Goal: Task Accomplishment & Management: Complete application form

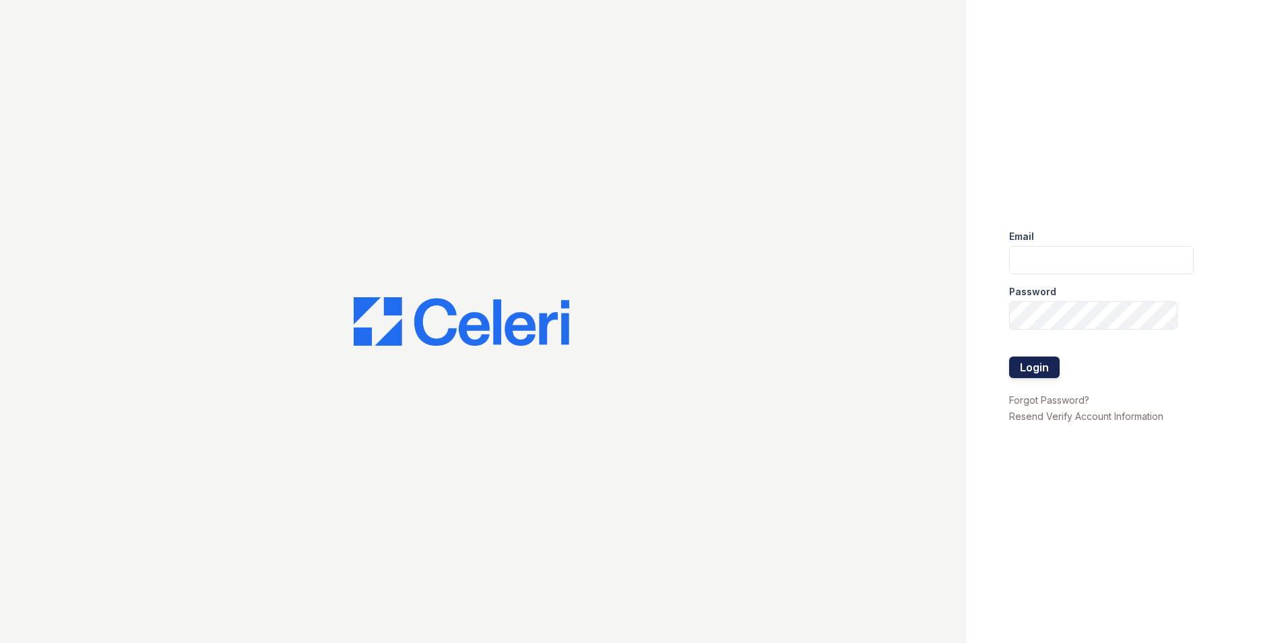
type input "[EMAIL_ADDRESS][DOMAIN_NAME]"
click at [1036, 366] on button "Login" at bounding box center [1034, 367] width 51 height 22
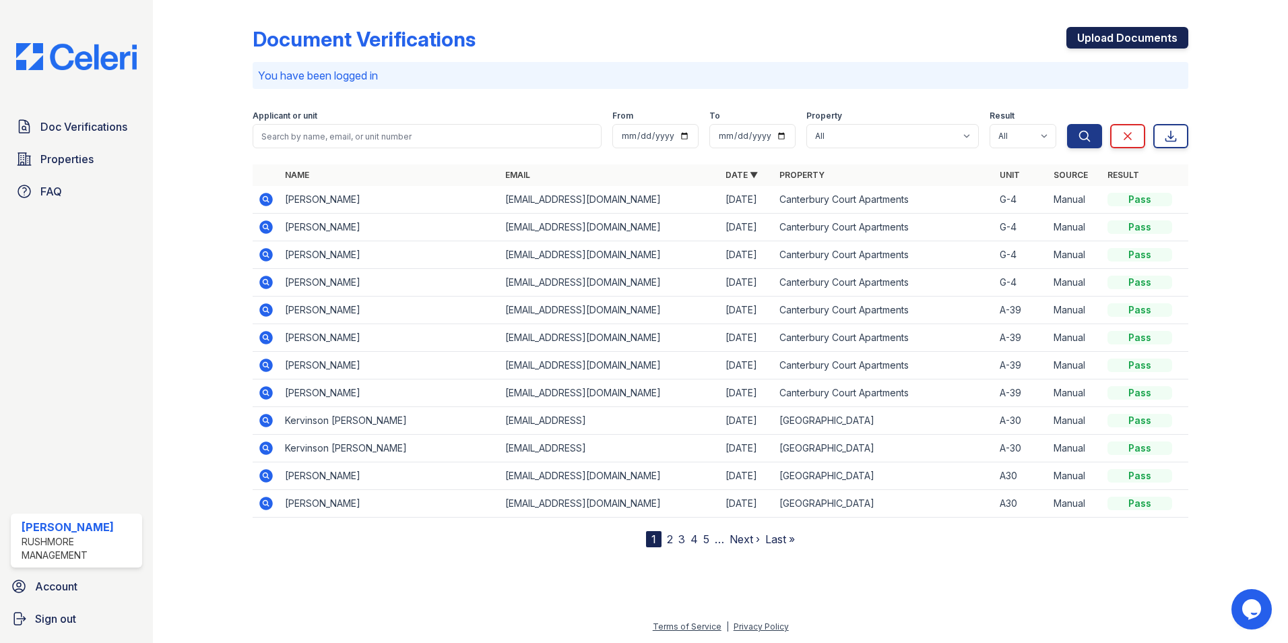
click at [1105, 41] on link "Upload Documents" at bounding box center [1127, 38] width 122 height 22
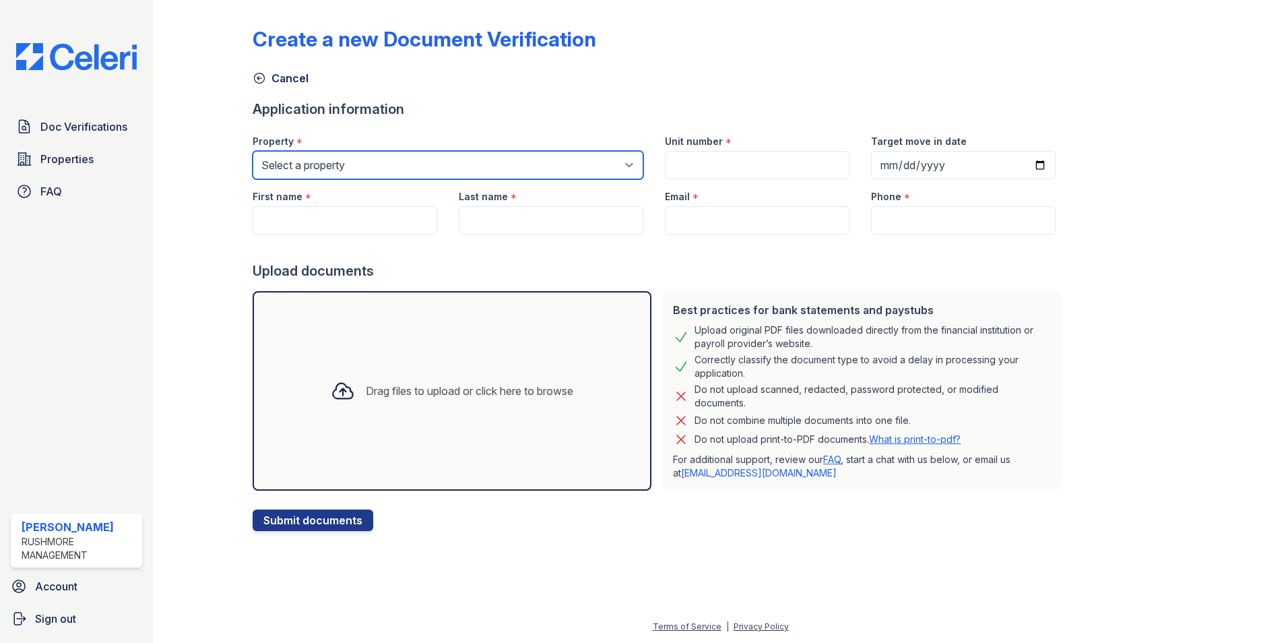
click at [498, 168] on select "Select a property Canterbury Court Apartments Creekview Terrace" at bounding box center [448, 165] width 391 height 28
select select "606"
click at [253, 151] on select "Select a property Canterbury Court Apartments Creekview Terrace" at bounding box center [448, 165] width 391 height 28
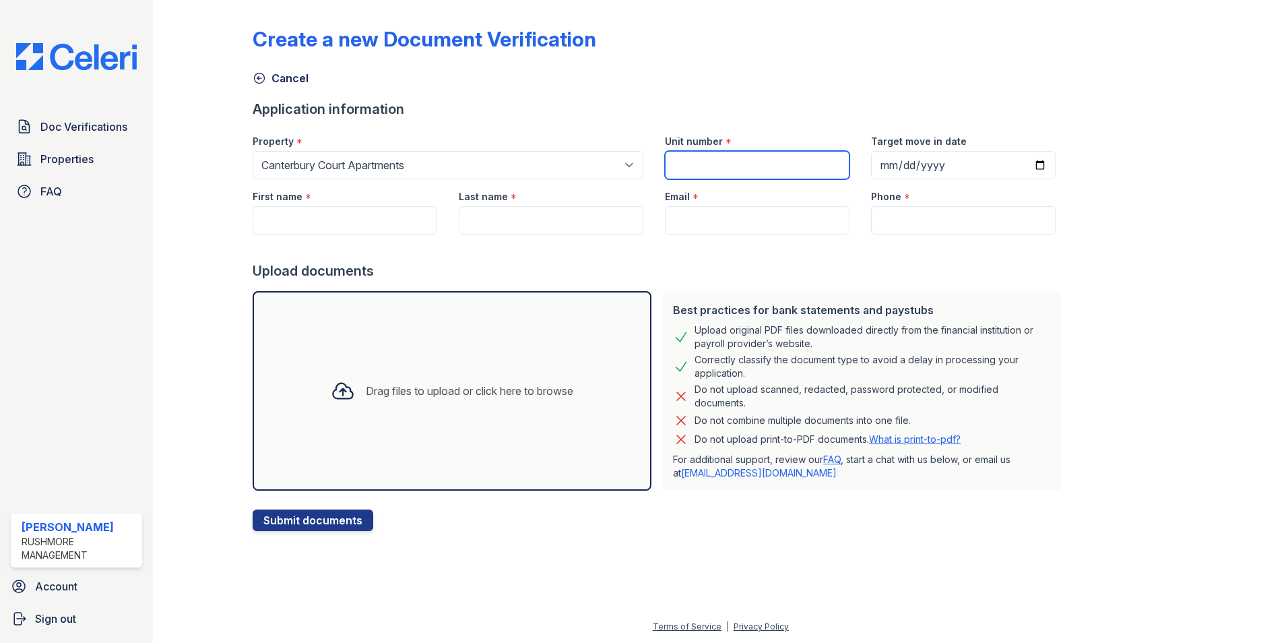
click at [724, 164] on input "Unit number" at bounding box center [757, 165] width 185 height 28
type input "e-4"
click at [1021, 165] on input "Target move in date" at bounding box center [963, 165] width 185 height 28
type input "2025-11-03"
click at [296, 218] on input "First name" at bounding box center [345, 220] width 185 height 28
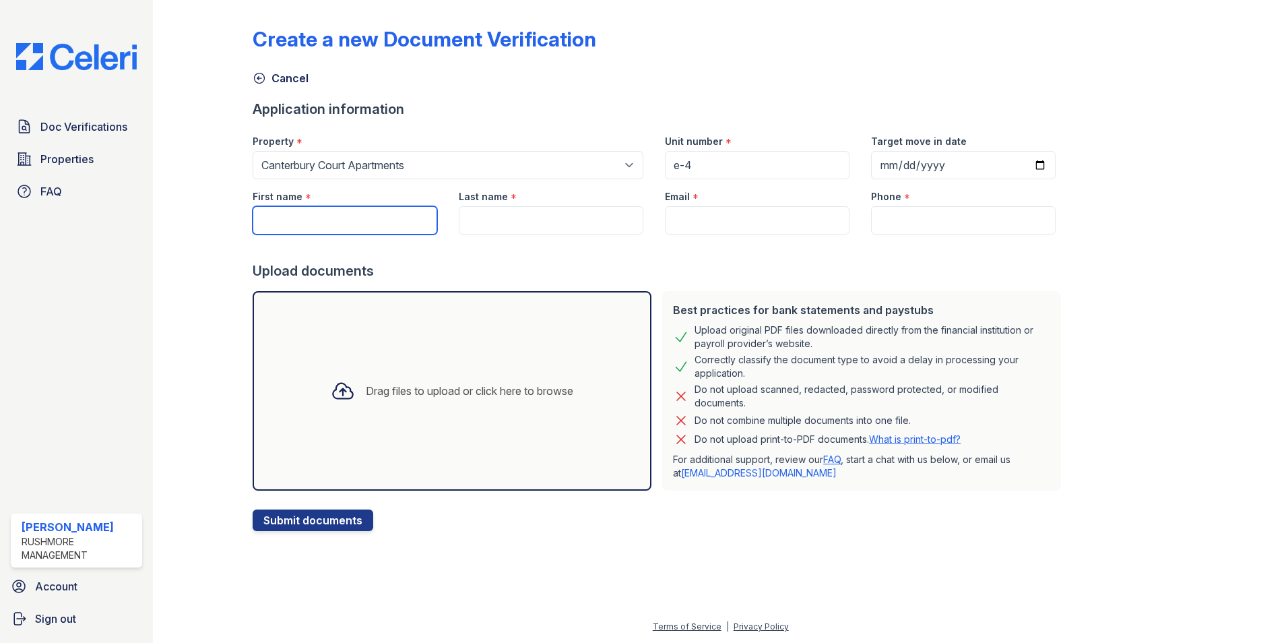
paste input "Jacquelyn Yvetta Anderson"
drag, startPoint x: 319, startPoint y: 220, endPoint x: 457, endPoint y: 228, distance: 138.3
click at [467, 237] on form "Application information Property * Select a property Canterbury Court Apartment…" at bounding box center [660, 315] width 814 height 431
type input "[PERSON_NAME]"
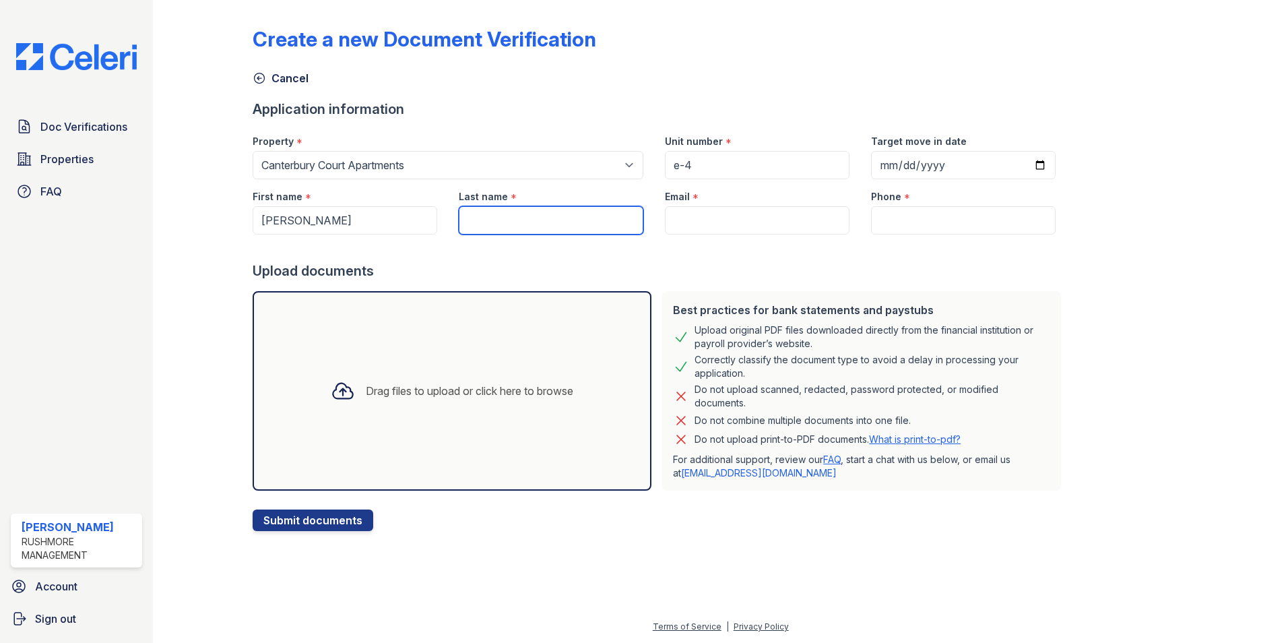
click at [480, 226] on input "Last name" at bounding box center [551, 220] width 185 height 28
paste input "Jacquelyn Yvetta Anderson"
drag, startPoint x: 552, startPoint y: 218, endPoint x: 327, endPoint y: 266, distance: 230.8
click at [327, 266] on form "Application information Property * Select a property Canterbury Court Apartment…" at bounding box center [660, 315] width 814 height 431
type input "[PERSON_NAME]"
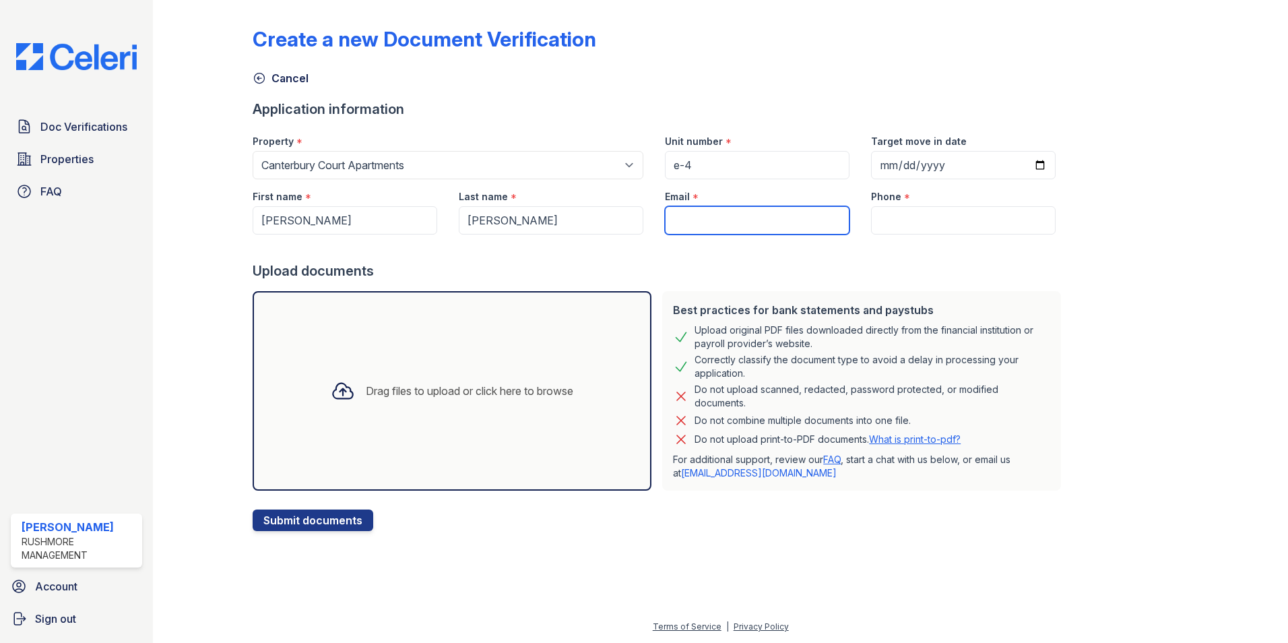
click at [678, 218] on input "Email" at bounding box center [757, 220] width 185 height 28
click at [726, 223] on input "Email" at bounding box center [757, 220] width 185 height 28
paste input "[EMAIL_ADDRESS][DOMAIN_NAME]"
type input "[EMAIL_ADDRESS][DOMAIN_NAME]"
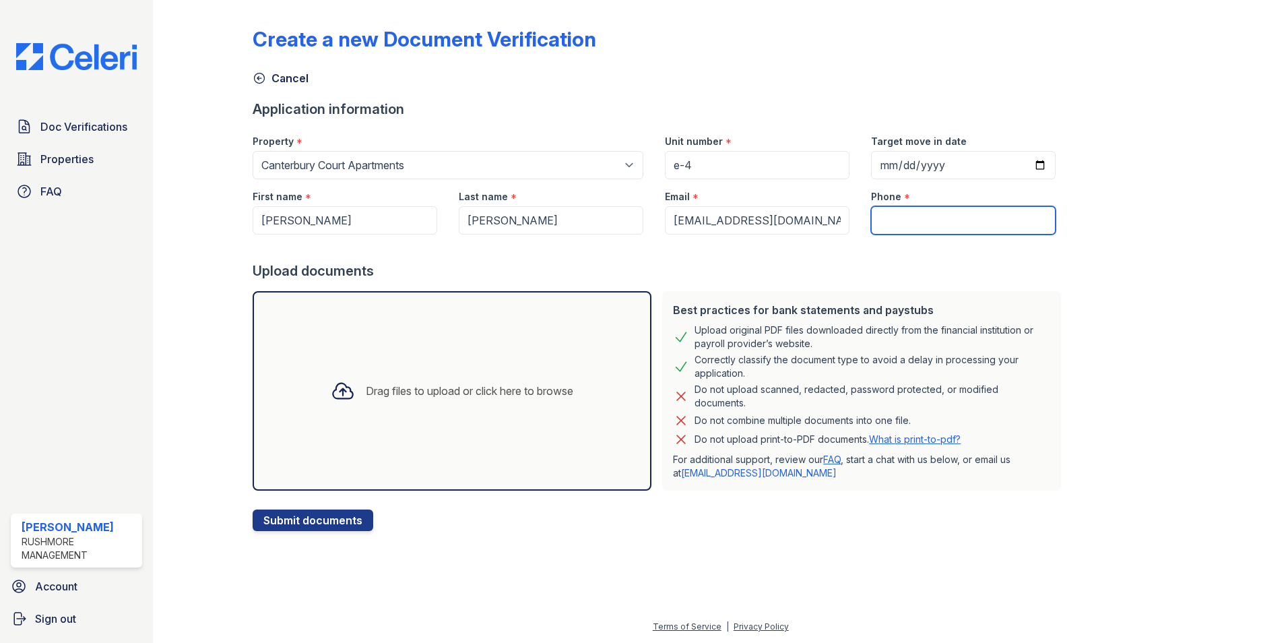
click at [943, 220] on input "Phone" at bounding box center [963, 220] width 185 height 28
click at [918, 216] on input "Phone" at bounding box center [963, 220] width 185 height 28
paste input "(770) 608-4038"
type input "(770) 608-4038"
click at [449, 373] on div "Drag files to upload or click here to browse" at bounding box center [452, 391] width 264 height 46
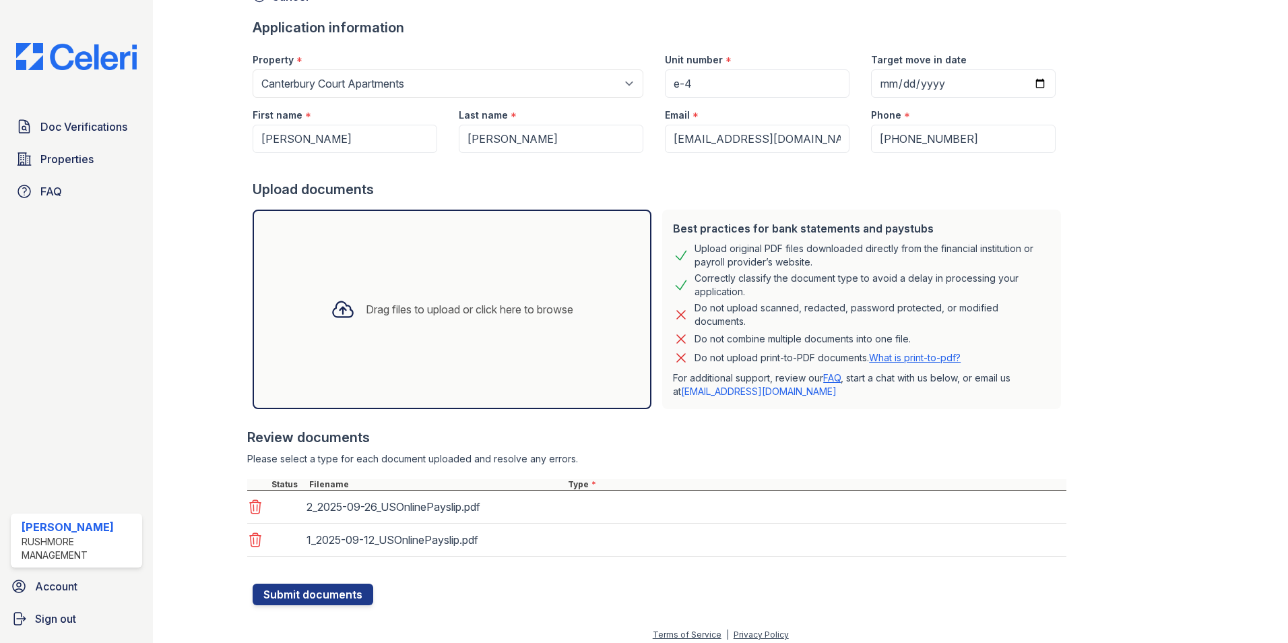
scroll to position [90, 0]
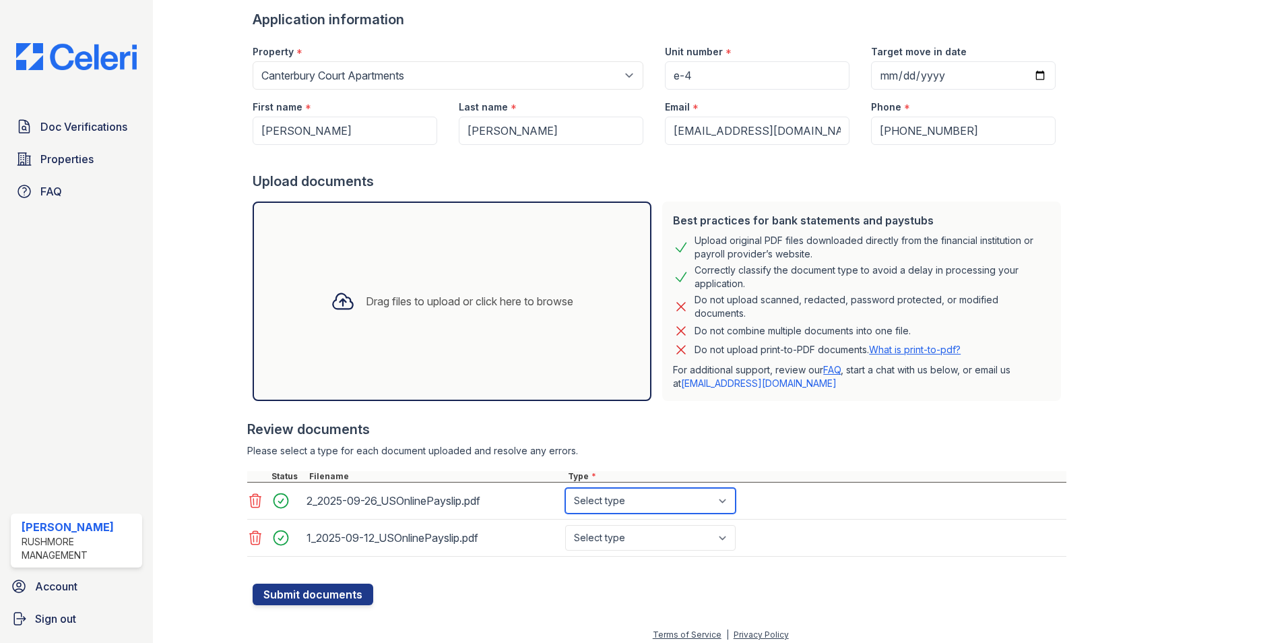
click at [585, 496] on select "Select type Paystub Bank Statement Offer Letter Tax Documents Benefit Award Let…" at bounding box center [650, 501] width 170 height 26
select select "paystub"
click at [565, 488] on select "Select type Paystub Bank Statement Offer Letter Tax Documents Benefit Award Let…" at bounding box center [650, 501] width 170 height 26
click at [635, 542] on select "Select type Paystub Bank Statement Offer Letter Tax Documents Benefit Award Let…" at bounding box center [650, 538] width 170 height 26
select select "paystub"
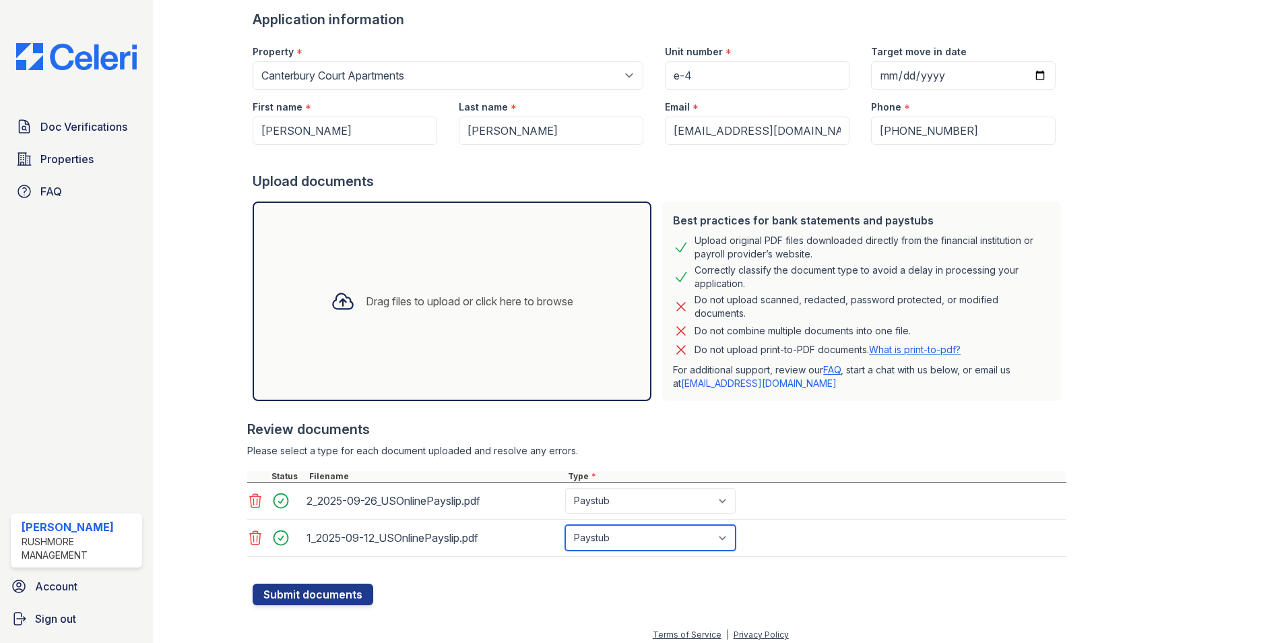
click at [565, 525] on select "Select type Paystub Bank Statement Offer Letter Tax Documents Benefit Award Let…" at bounding box center [650, 538] width 170 height 26
click at [336, 587] on button "Submit documents" at bounding box center [313, 594] width 121 height 22
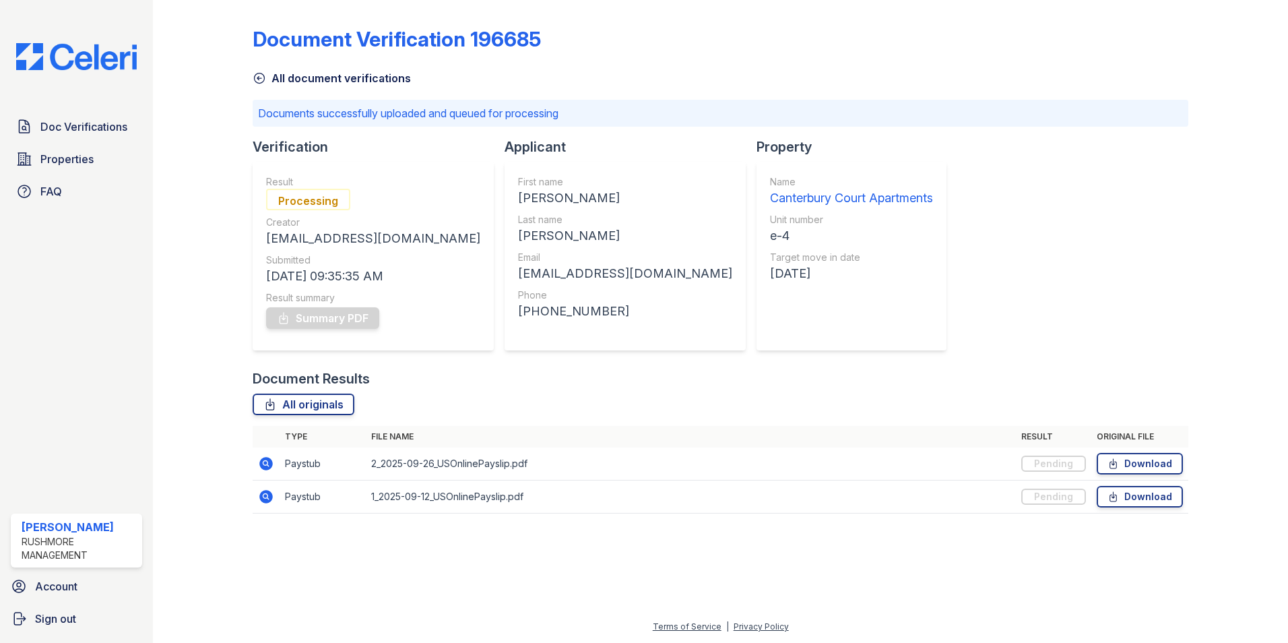
click at [473, 561] on div at bounding box center [720, 583] width 1092 height 70
click at [105, 122] on span "Doc Verifications" at bounding box center [83, 127] width 87 height 16
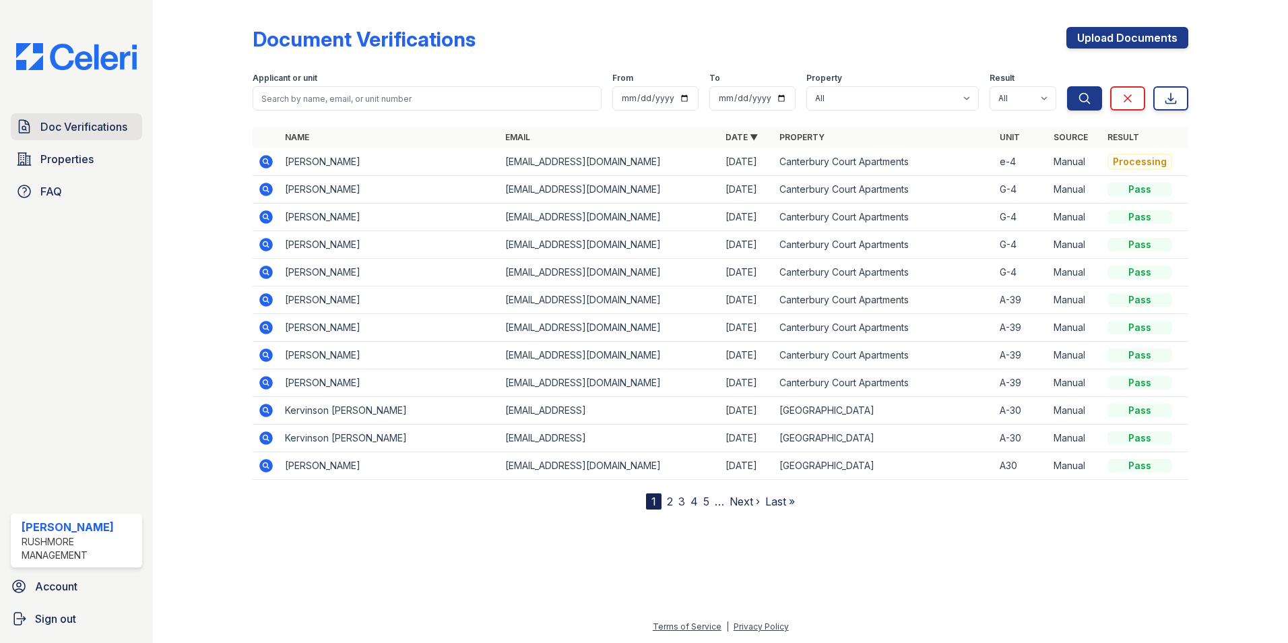
click at [85, 119] on span "Doc Verifications" at bounding box center [83, 127] width 87 height 16
click at [1104, 32] on link "Upload Documents" at bounding box center [1127, 38] width 122 height 22
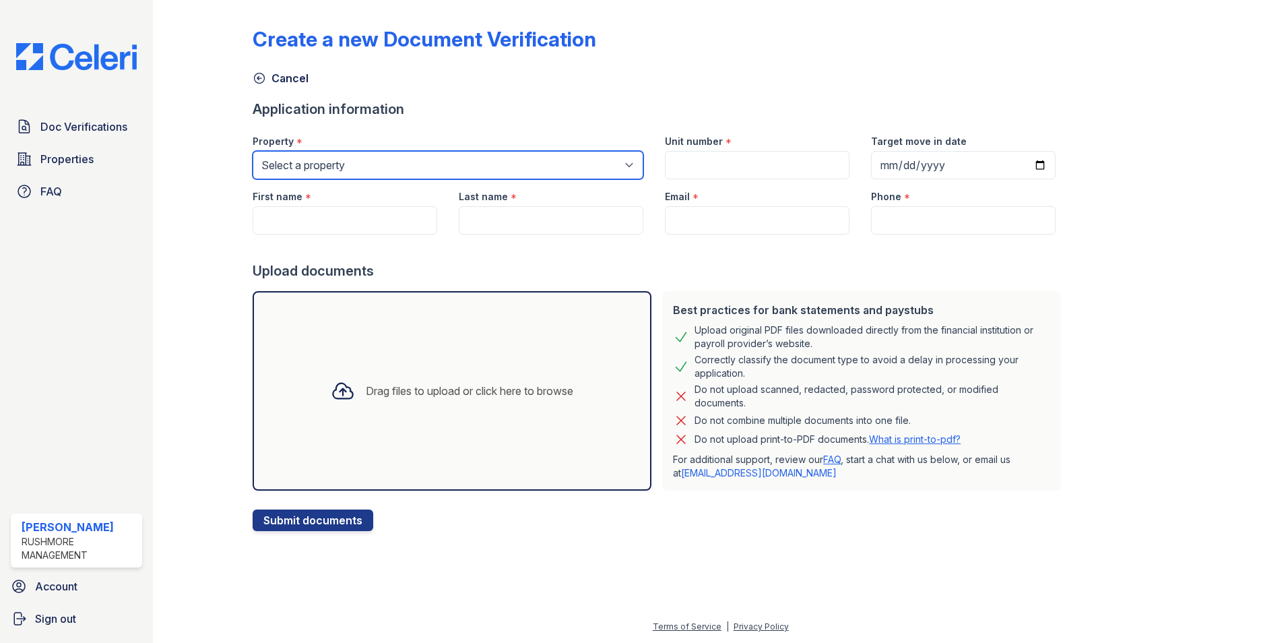
click at [331, 176] on select "Select a property Canterbury Court Apartments Creekview Terrace" at bounding box center [448, 165] width 391 height 28
select select "606"
click at [253, 151] on select "Select a property Canterbury Court Apartments Creekview Terrace" at bounding box center [448, 165] width 391 height 28
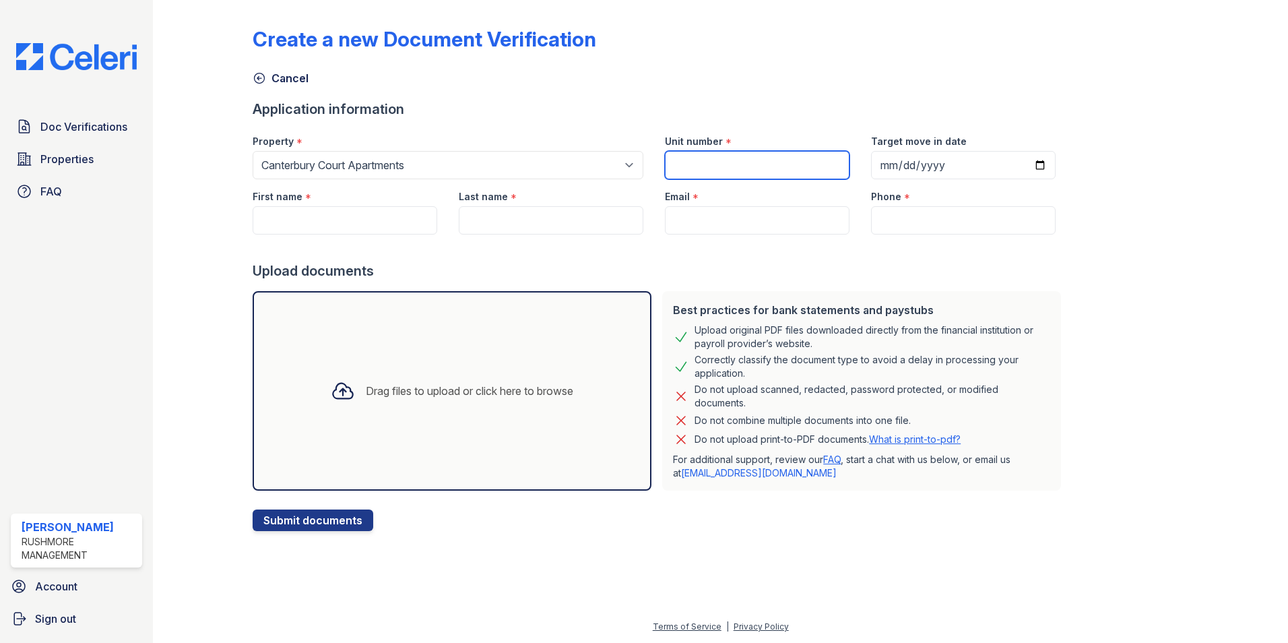
click at [717, 169] on input "Unit number" at bounding box center [757, 165] width 185 height 28
type input "e-4"
type input "2025-11-03"
type input "[PERSON_NAME]"
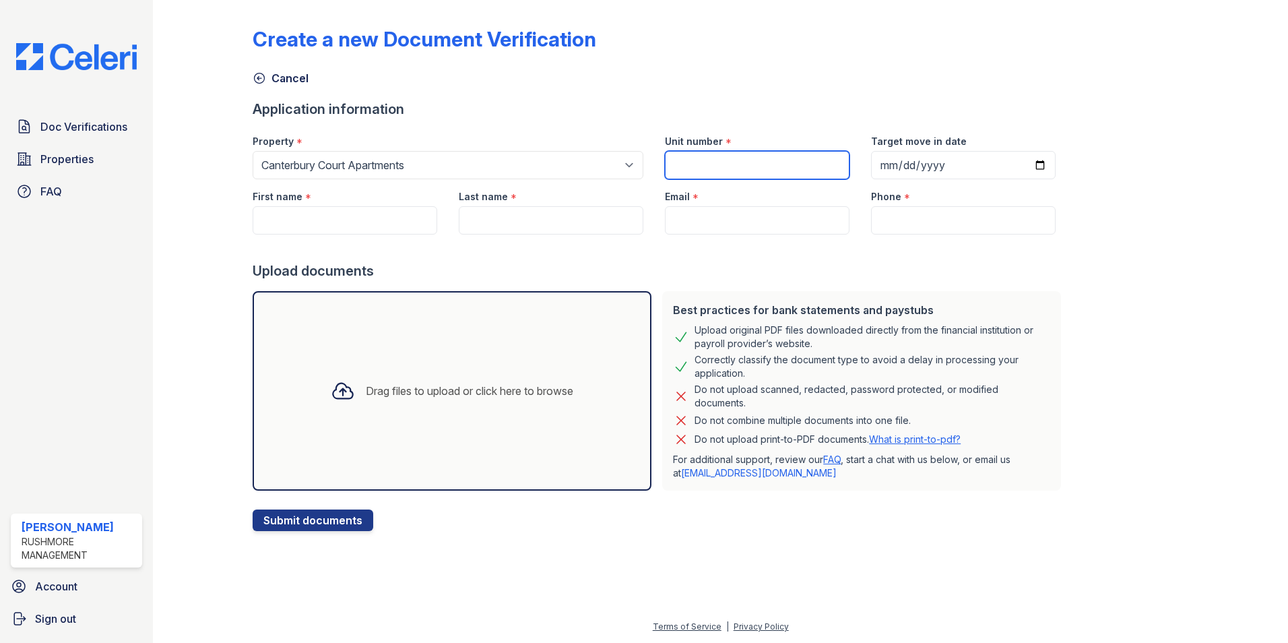
type input "[EMAIL_ADDRESS][DOMAIN_NAME]"
type input "(770) 608-4038"
click at [483, 368] on div "Drag files to upload or click here to browse" at bounding box center [452, 391] width 264 height 46
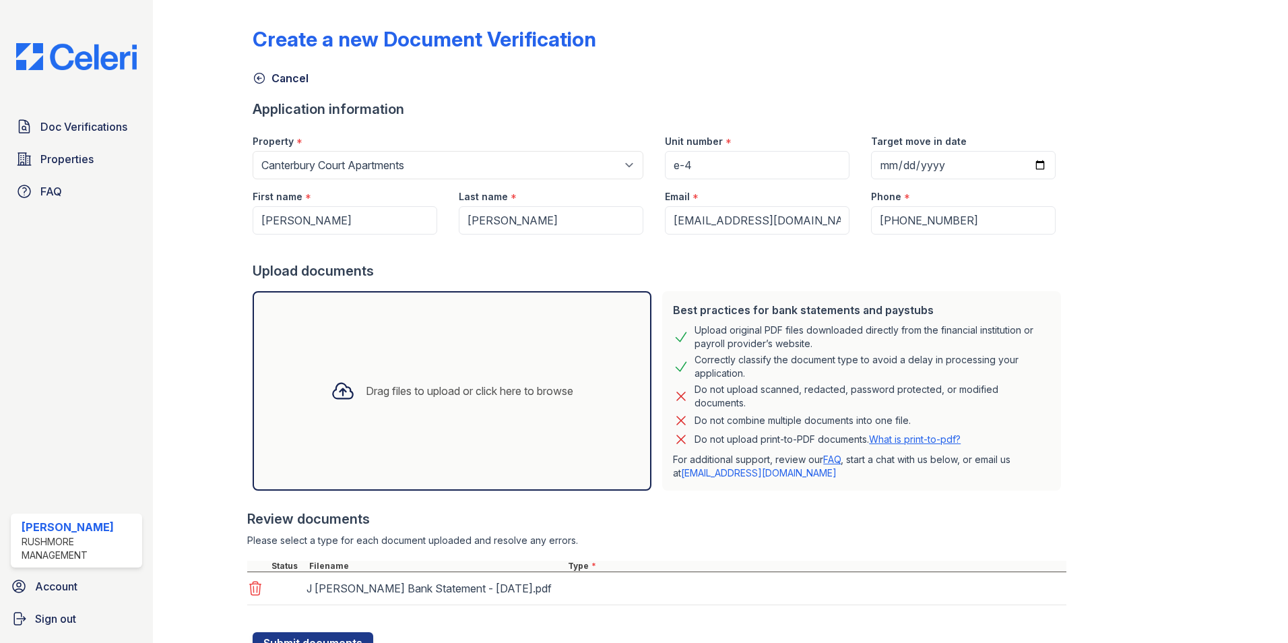
scroll to position [57, 0]
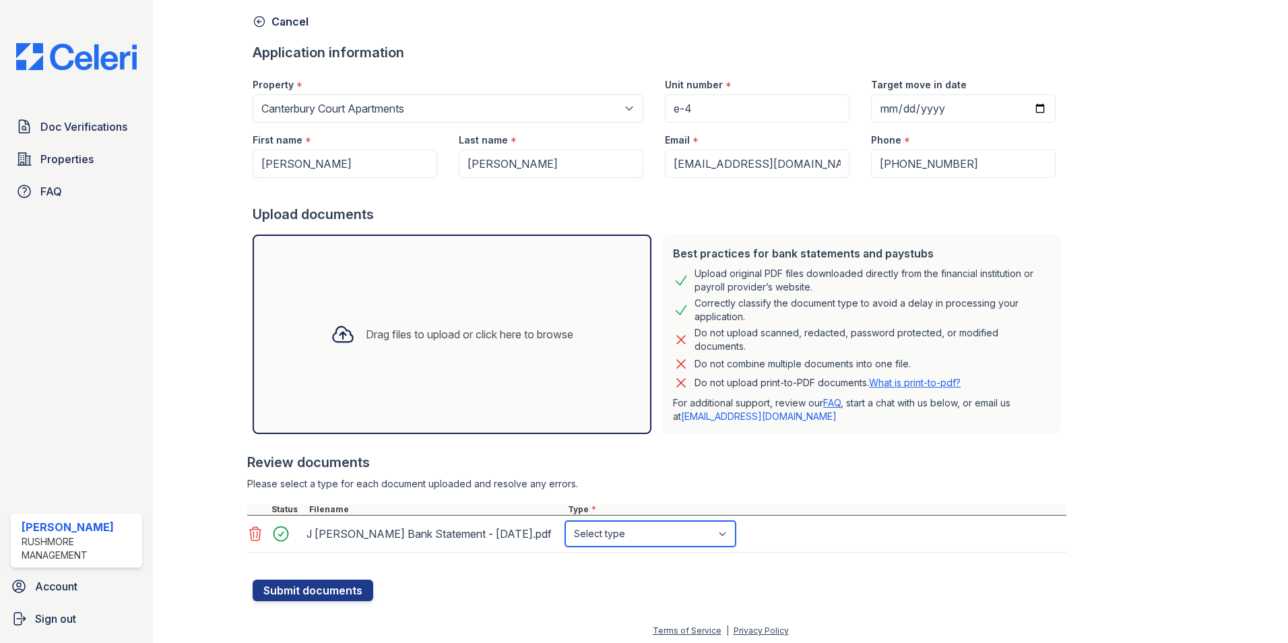
click at [635, 539] on select "Select type Paystub Bank Statement Offer Letter Tax Documents Benefit Award Let…" at bounding box center [650, 534] width 170 height 26
select select "bank_statement"
click at [565, 521] on select "Select type Paystub Bank Statement Offer Letter Tax Documents Benefit Award Let…" at bounding box center [650, 534] width 170 height 26
click at [370, 596] on button "Submit documents" at bounding box center [313, 590] width 121 height 22
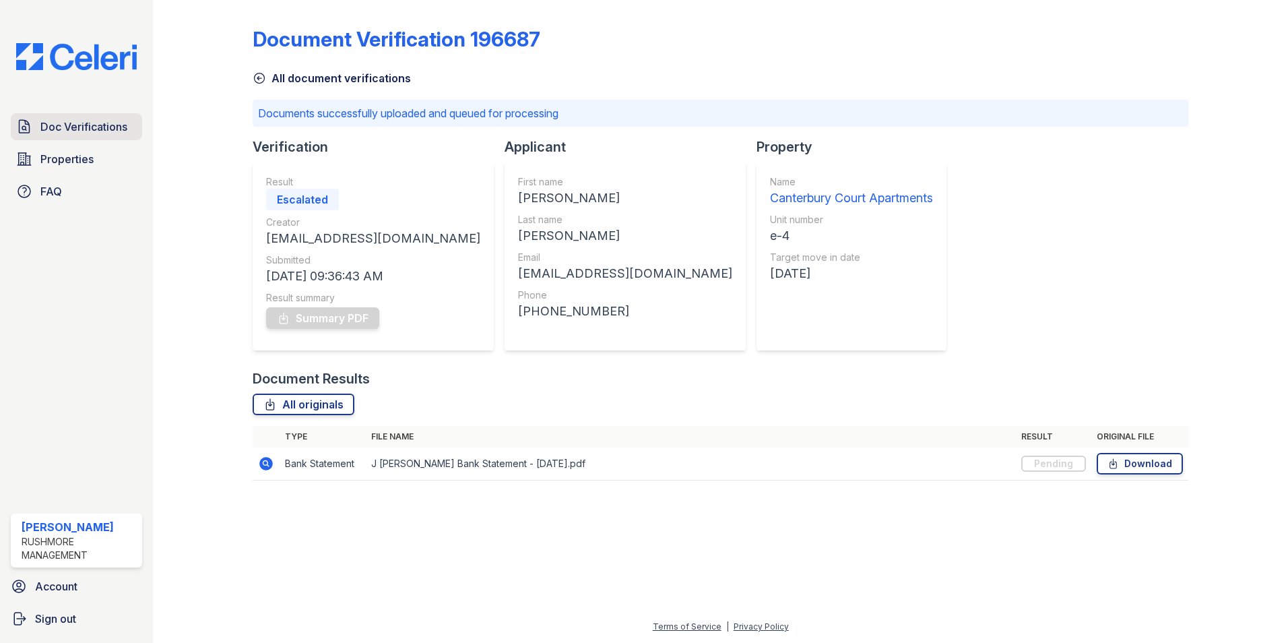
click at [95, 137] on link "Doc Verifications" at bounding box center [76, 126] width 131 height 27
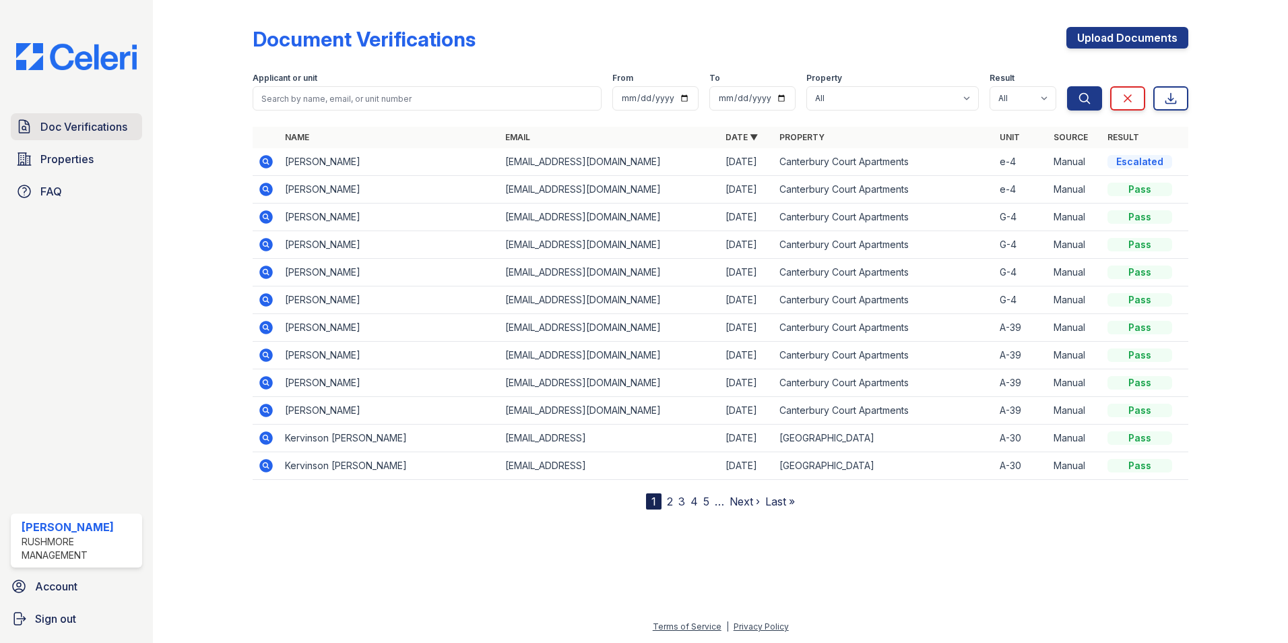
click at [59, 123] on span "Doc Verifications" at bounding box center [83, 127] width 87 height 16
click at [96, 131] on span "Doc Verifications" at bounding box center [83, 127] width 87 height 16
click at [92, 123] on span "Doc Verifications" at bounding box center [83, 127] width 87 height 16
click at [92, 129] on span "Doc Verifications" at bounding box center [83, 127] width 87 height 16
click at [74, 156] on span "Properties" at bounding box center [66, 159] width 53 height 16
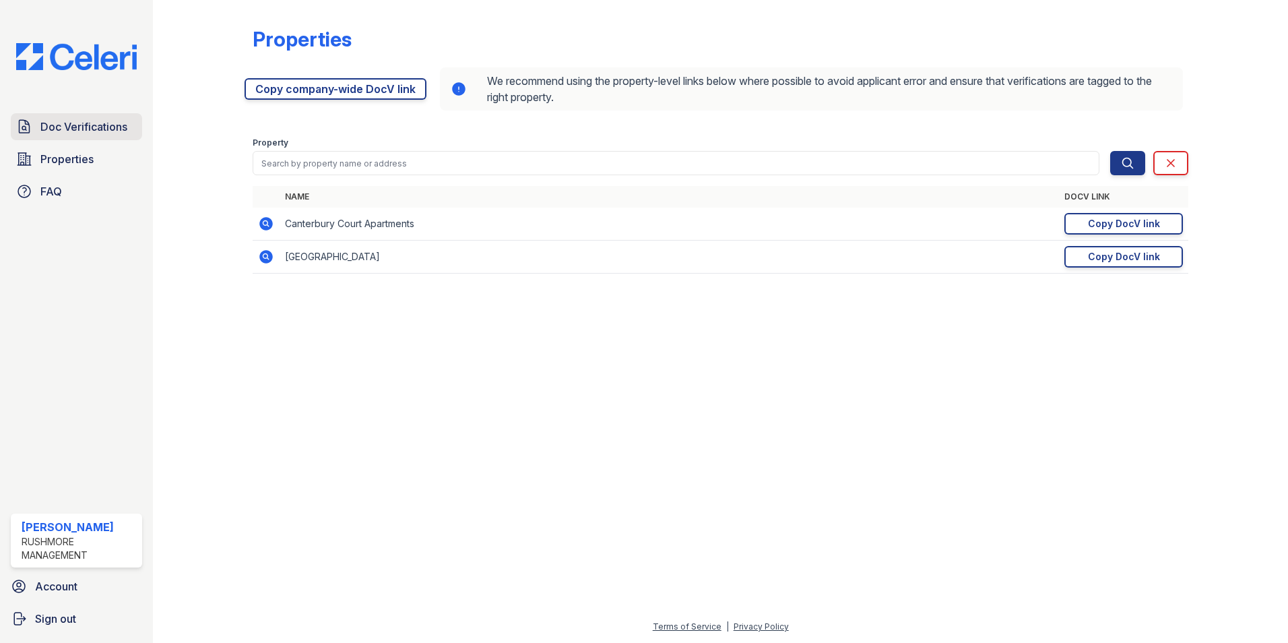
click at [77, 135] on span "Doc Verifications" at bounding box center [83, 127] width 87 height 16
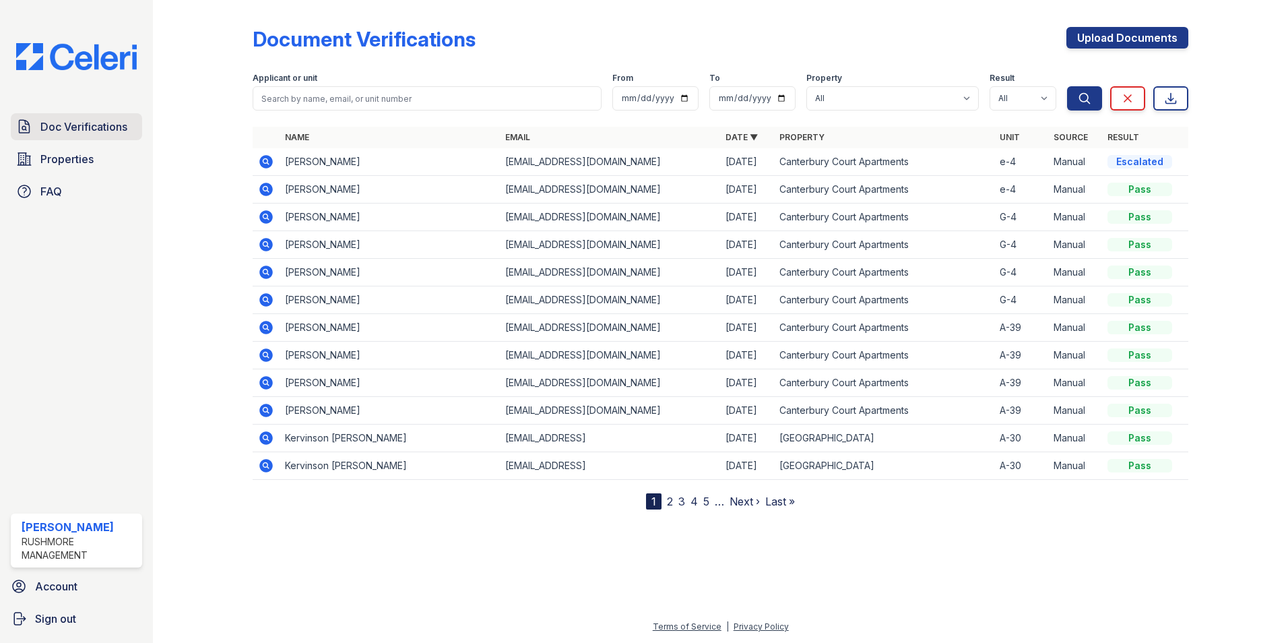
click at [77, 134] on span "Doc Verifications" at bounding box center [83, 127] width 87 height 16
click at [1132, 158] on div "Caution" at bounding box center [1140, 161] width 65 height 13
click at [271, 164] on icon at bounding box center [265, 161] width 13 height 13
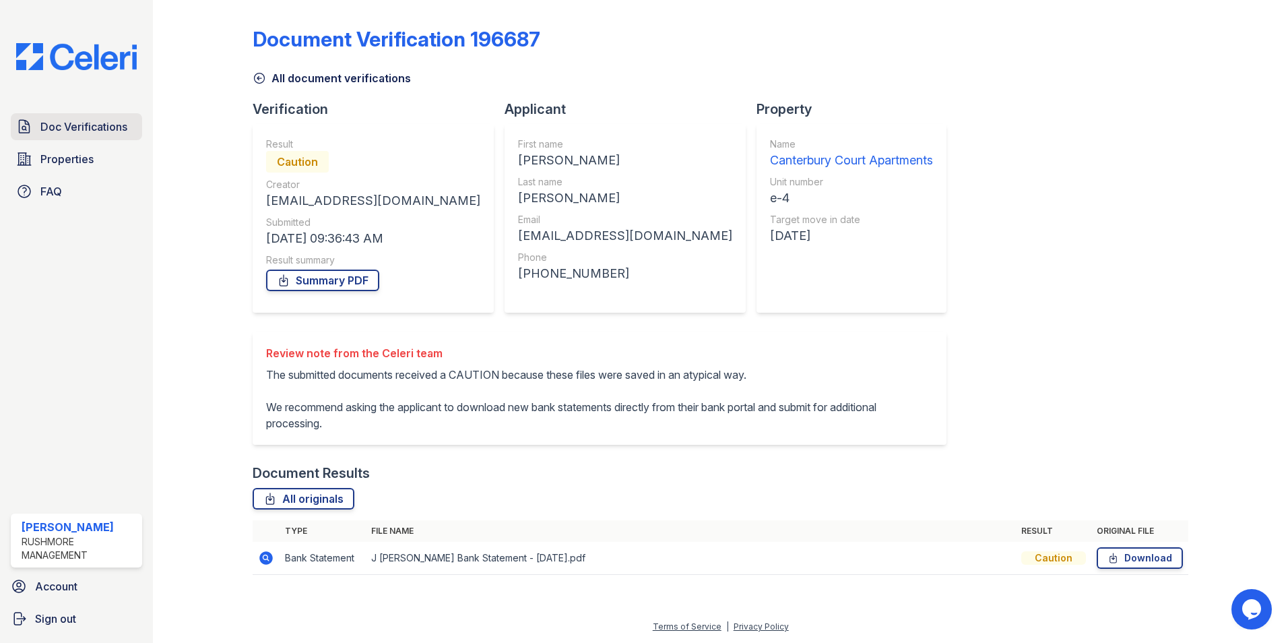
click at [49, 136] on link "Doc Verifications" at bounding box center [76, 126] width 131 height 27
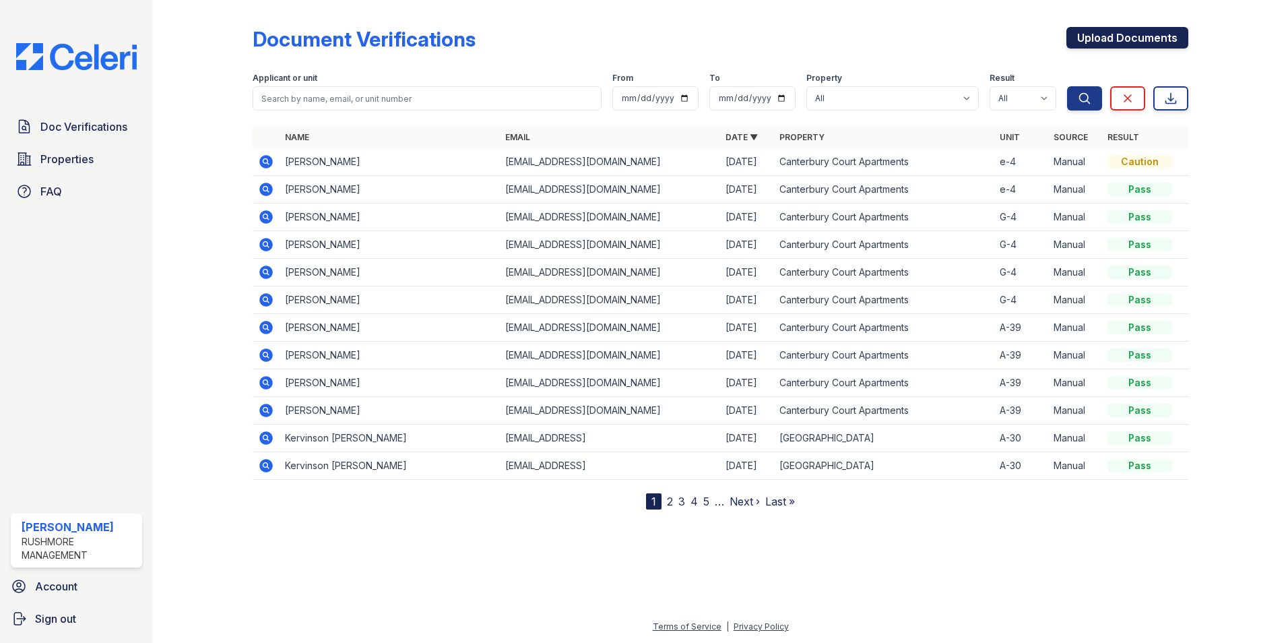
click at [1115, 30] on link "Upload Documents" at bounding box center [1127, 38] width 122 height 22
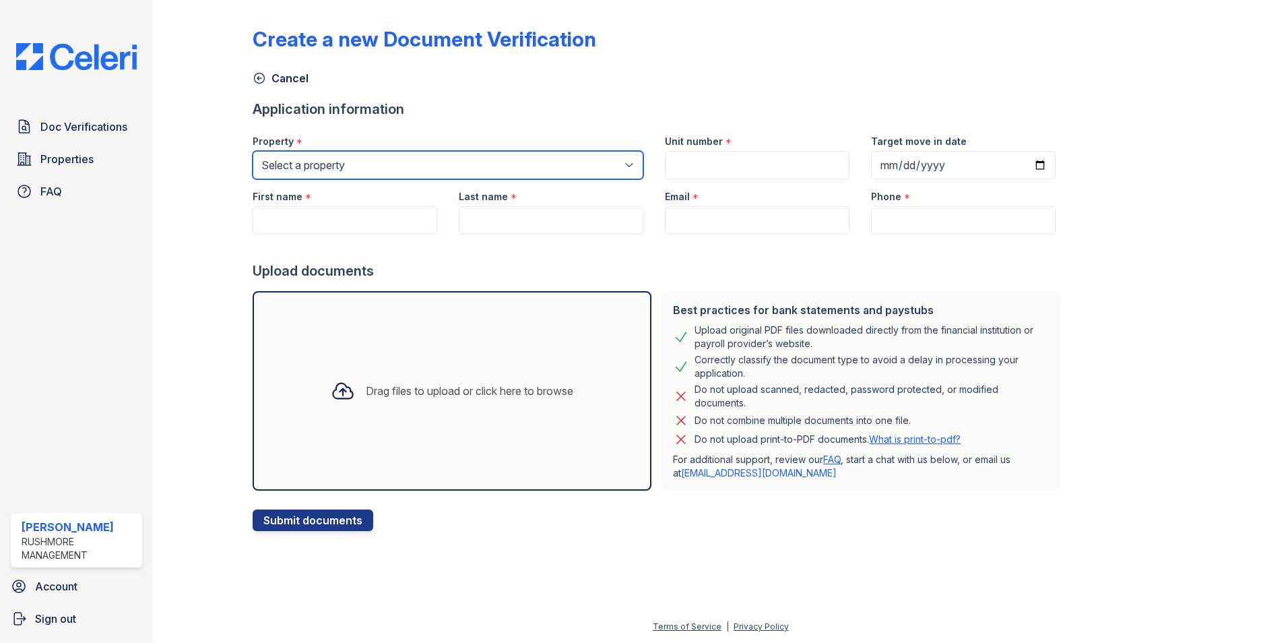
click at [408, 164] on select "Select a property Canterbury Court Apartments Creekview Terrace" at bounding box center [448, 165] width 391 height 28
select select "606"
click at [253, 151] on select "Select a property Canterbury Court Apartments Creekview Terrace" at bounding box center [448, 165] width 391 height 28
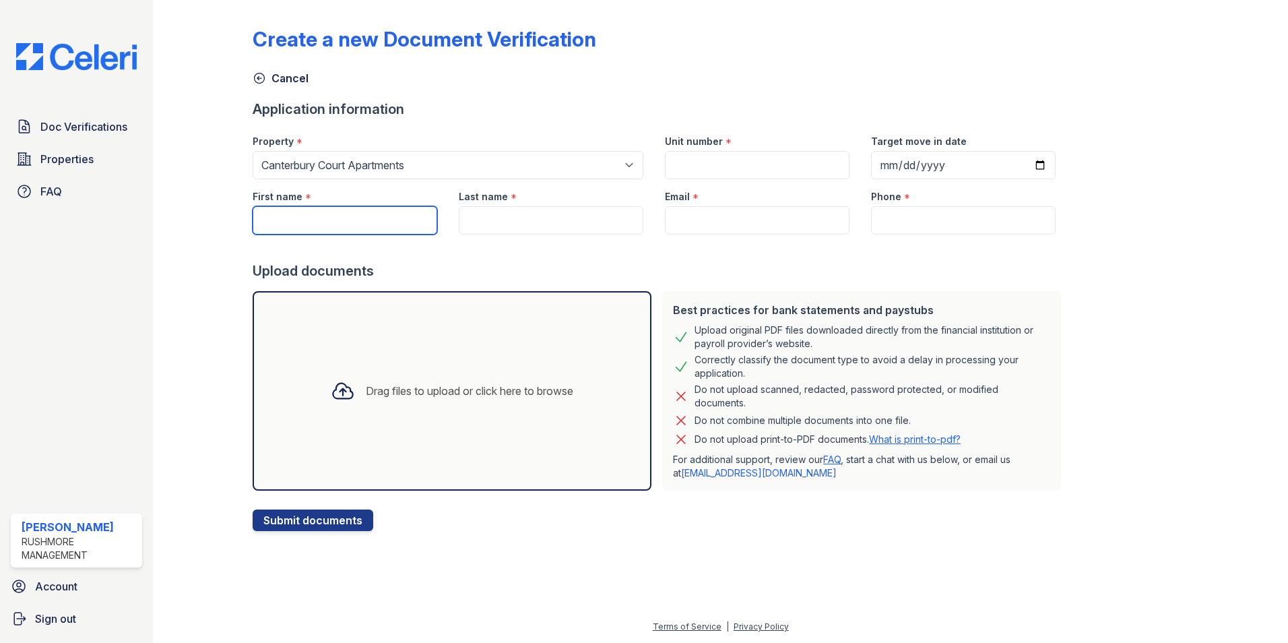
click at [340, 228] on input "First name" at bounding box center [345, 220] width 185 height 28
type input "[PERSON_NAME]"
type input "e-4"
type input "2025-11-03"
type input "[PERSON_NAME]"
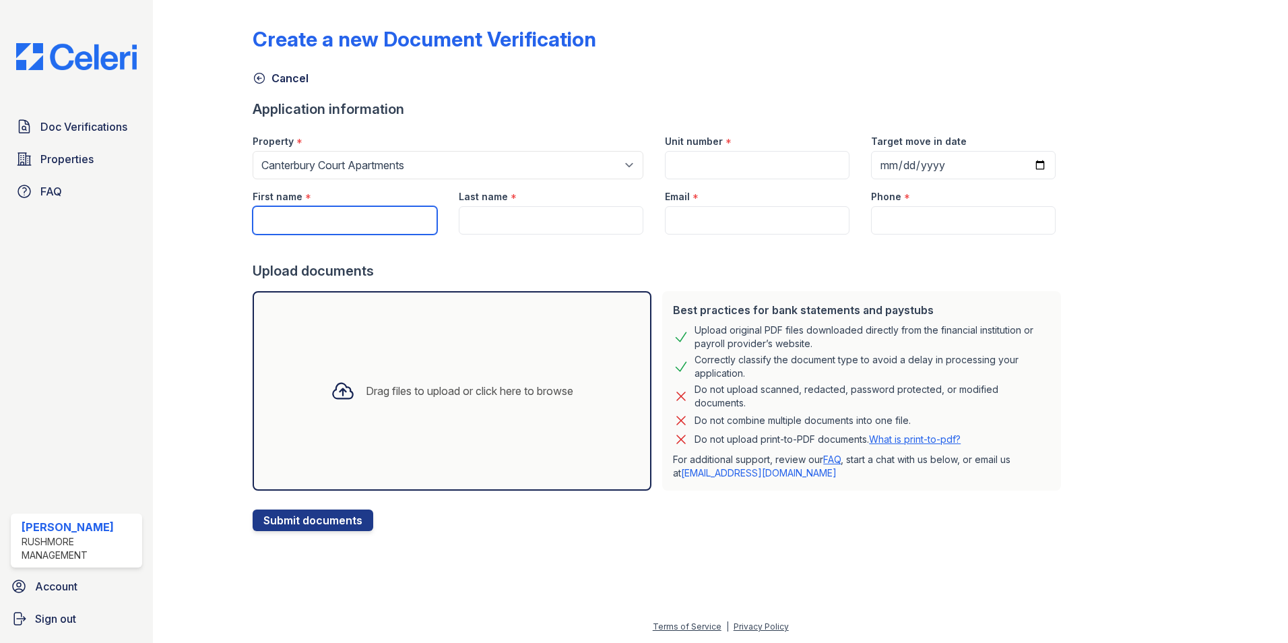
type input "[EMAIL_ADDRESS][DOMAIN_NAME]"
type input "(770) 608-4038"
click at [355, 358] on div "Drag files to upload or click here to browse" at bounding box center [452, 390] width 399 height 199
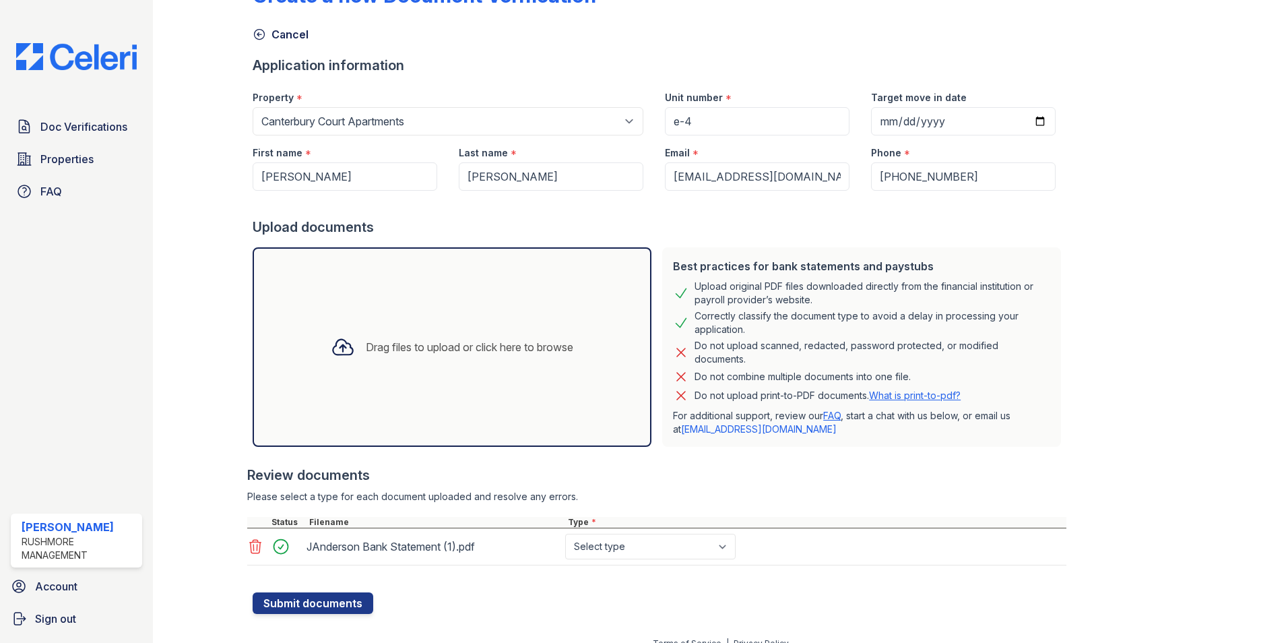
scroll to position [57, 0]
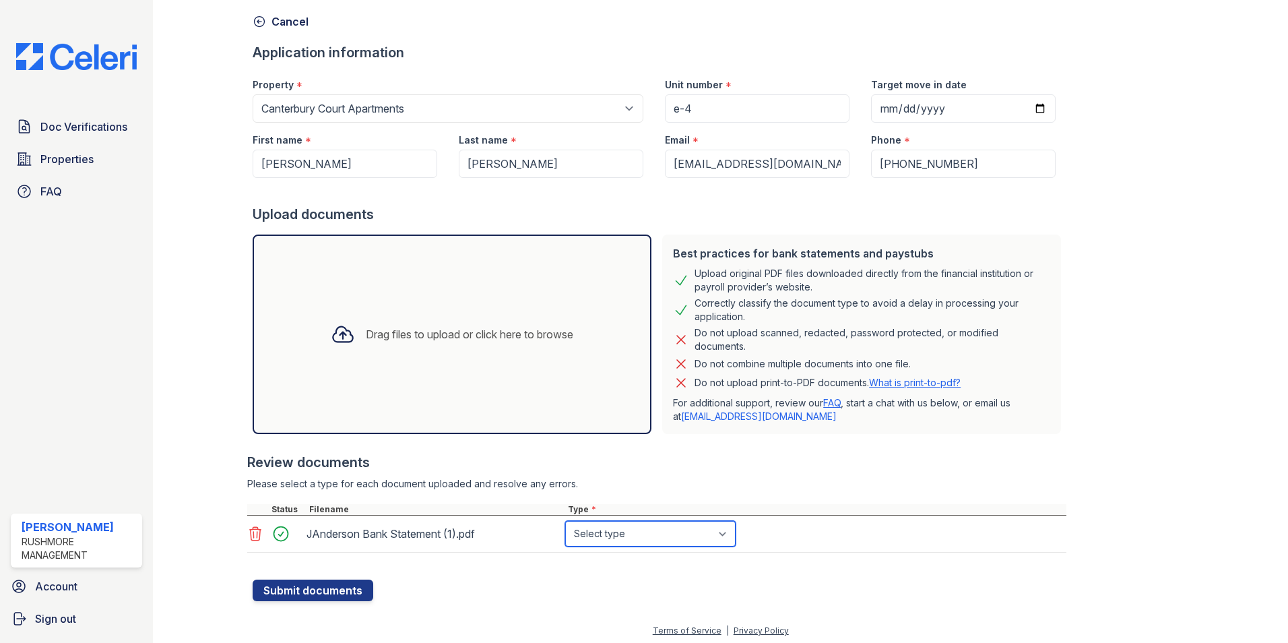
click at [605, 536] on select "Select type Paystub Bank Statement Offer Letter Tax Documents Benefit Award Let…" at bounding box center [650, 534] width 170 height 26
select select "bank_statement"
click at [565, 521] on select "Select type Paystub Bank Statement Offer Letter Tax Documents Benefit Award Let…" at bounding box center [650, 534] width 170 height 26
click at [507, 598] on form "Application information Property * Select a property Canterbury Court Apartment…" at bounding box center [660, 322] width 814 height 558
click at [352, 592] on button "Submit documents" at bounding box center [313, 590] width 121 height 22
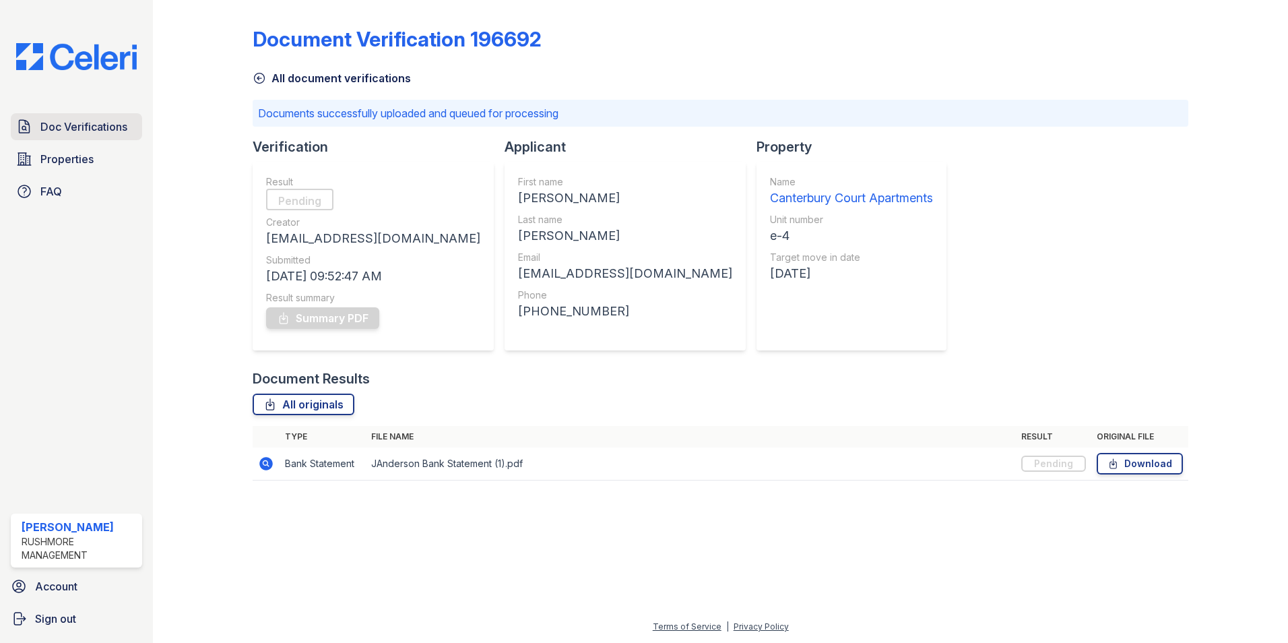
click at [59, 123] on span "Doc Verifications" at bounding box center [83, 127] width 87 height 16
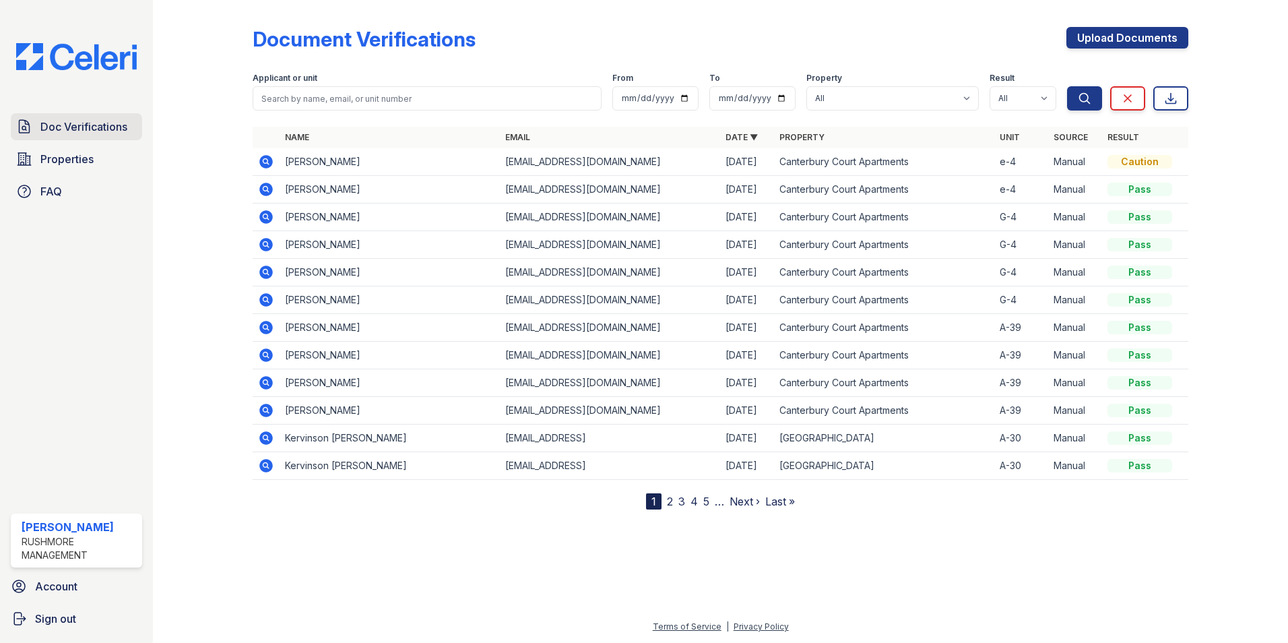
click at [71, 133] on span "Doc Verifications" at bounding box center [83, 127] width 87 height 16
click at [82, 167] on span "Properties" at bounding box center [66, 159] width 53 height 16
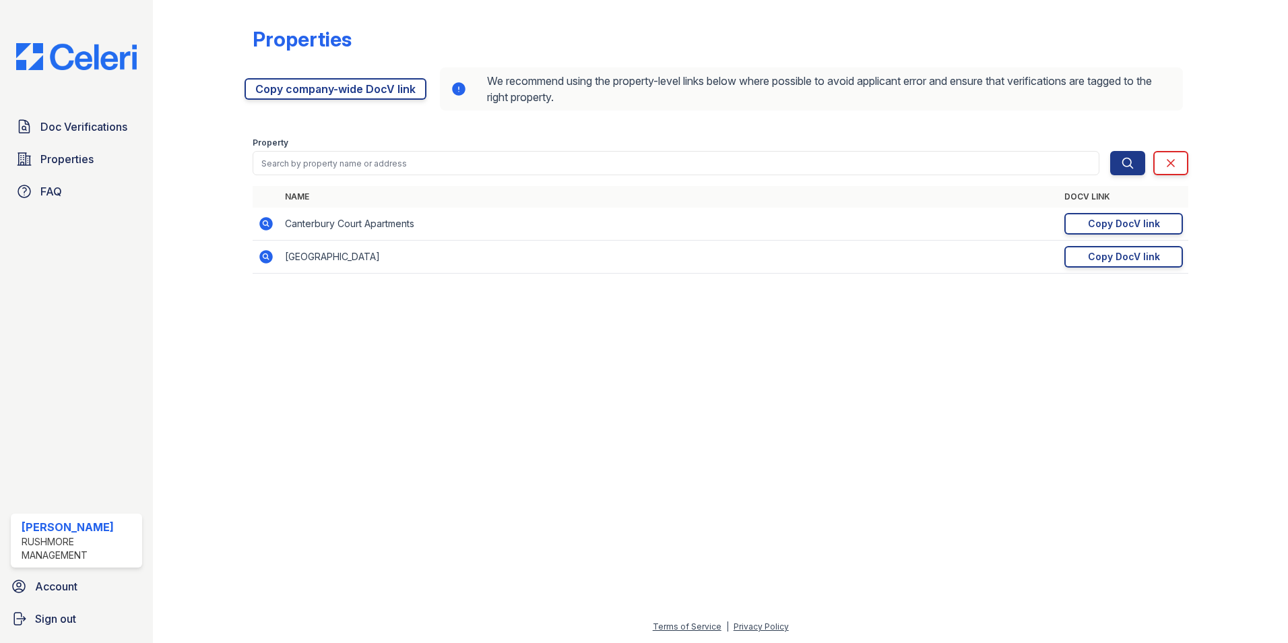
click at [79, 133] on span "Doc Verifications" at bounding box center [83, 127] width 87 height 16
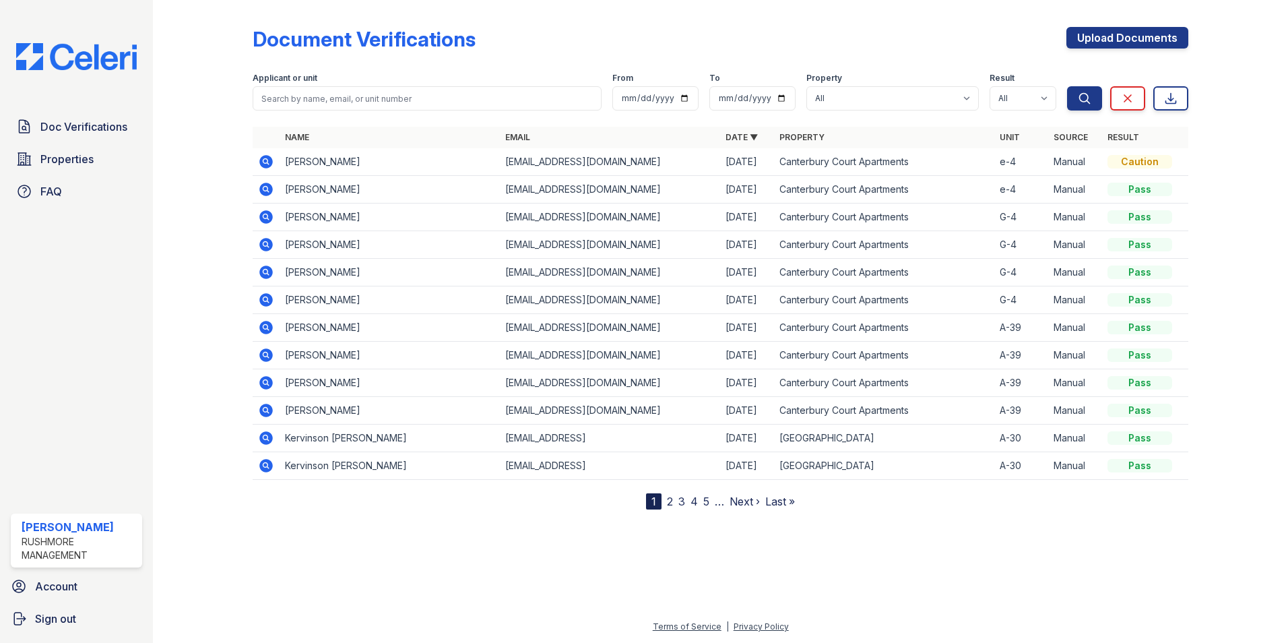
click at [79, 133] on span "Doc Verifications" at bounding box center [83, 127] width 87 height 16
click at [128, 128] on link "Doc Verifications" at bounding box center [76, 126] width 131 height 27
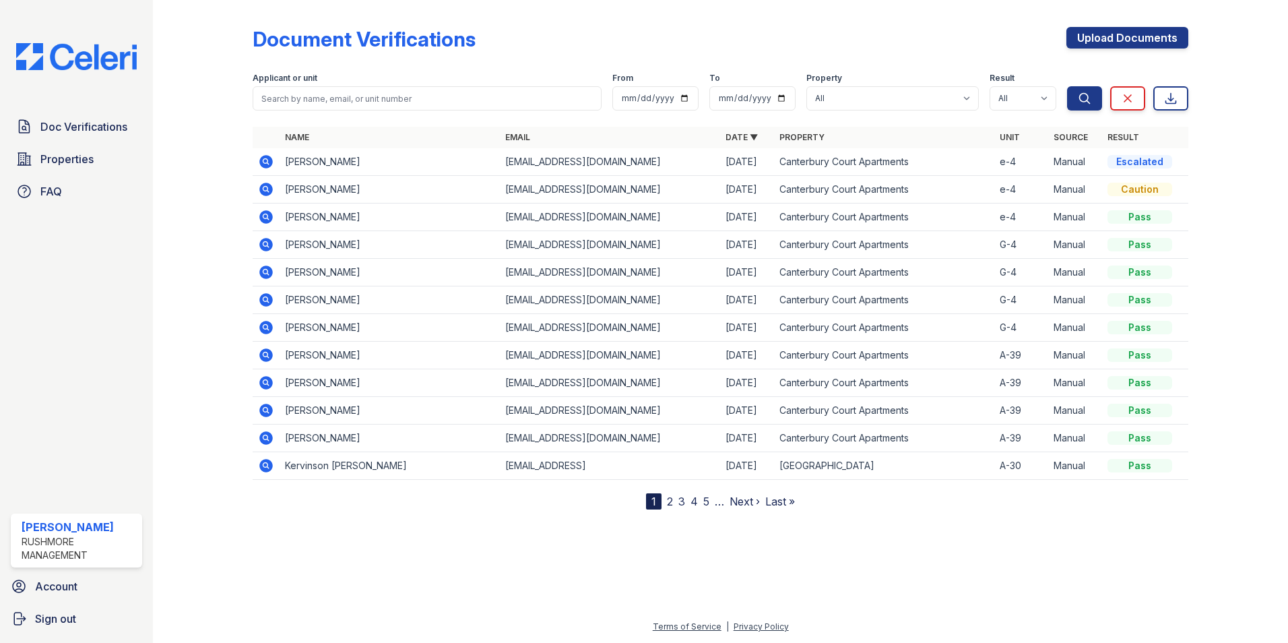
click at [128, 128] on link "Doc Verifications" at bounding box center [76, 126] width 131 height 27
click at [69, 125] on span "Doc Verifications" at bounding box center [83, 127] width 87 height 16
click at [267, 162] on icon at bounding box center [264, 160] width 3 height 3
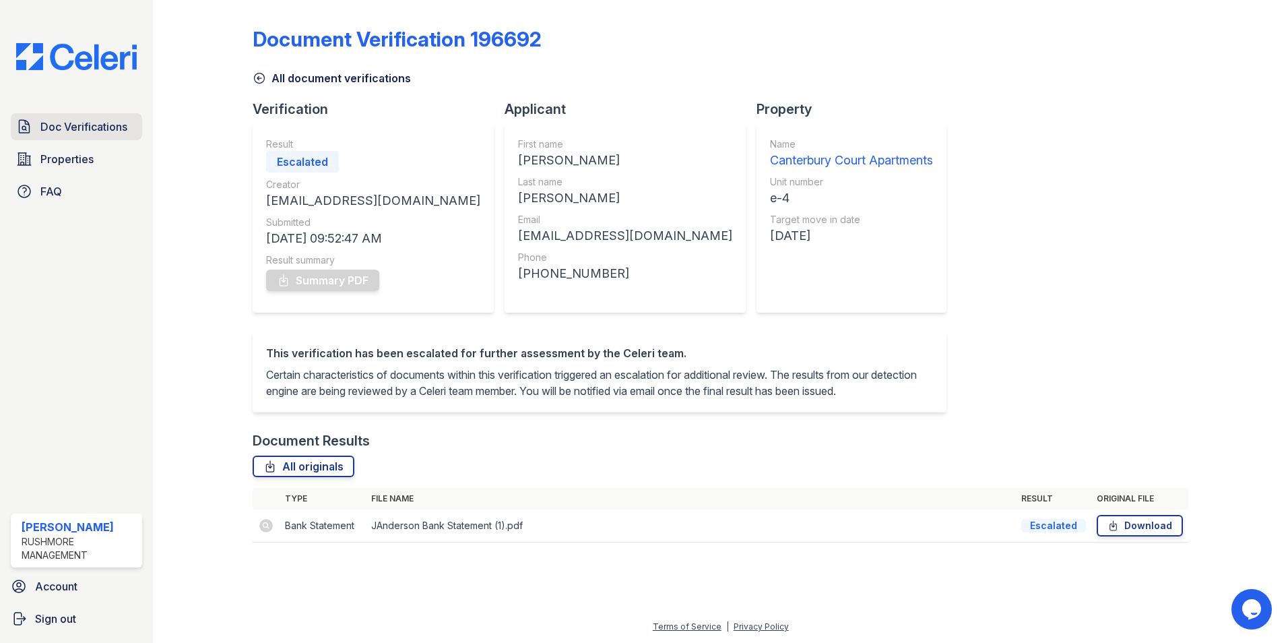
click at [71, 125] on span "Doc Verifications" at bounding box center [83, 127] width 87 height 16
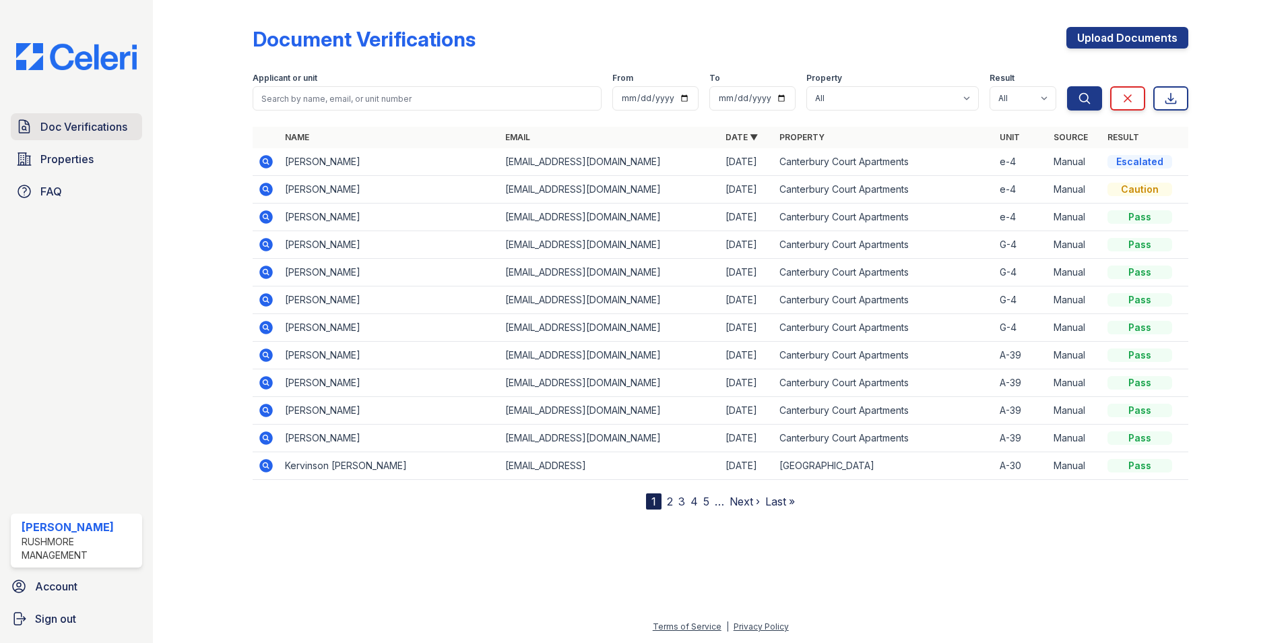
click at [92, 131] on span "Doc Verifications" at bounding box center [83, 127] width 87 height 16
click at [267, 185] on icon at bounding box center [265, 189] width 13 height 13
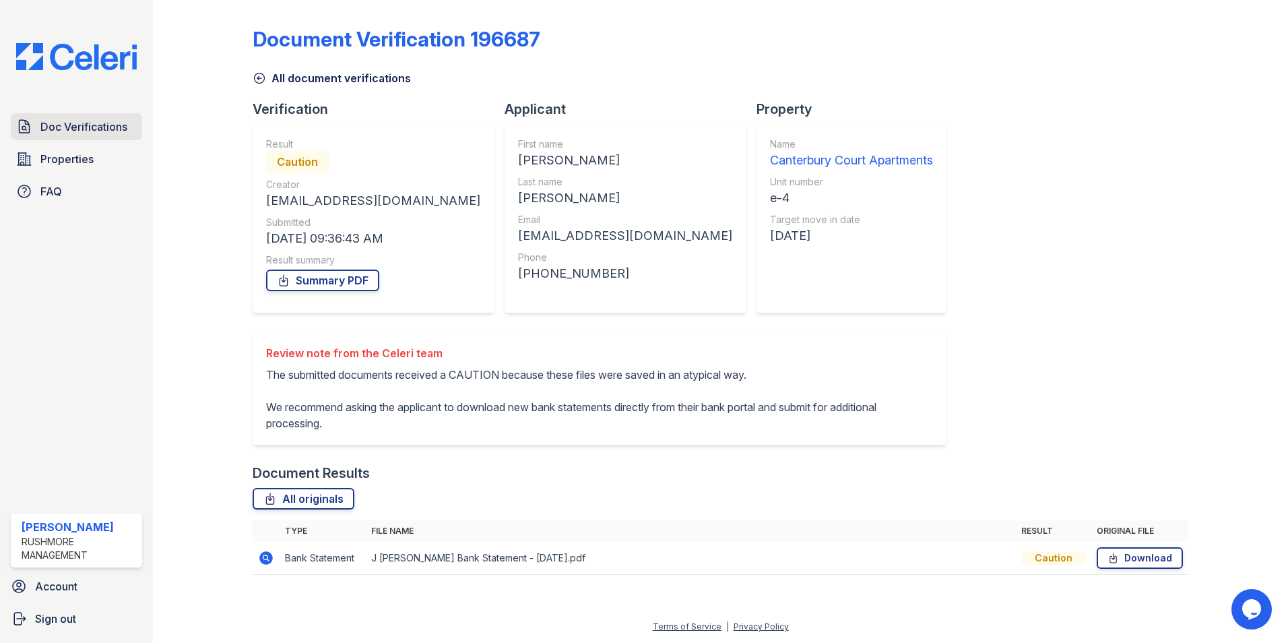
click at [115, 127] on span "Doc Verifications" at bounding box center [83, 127] width 87 height 16
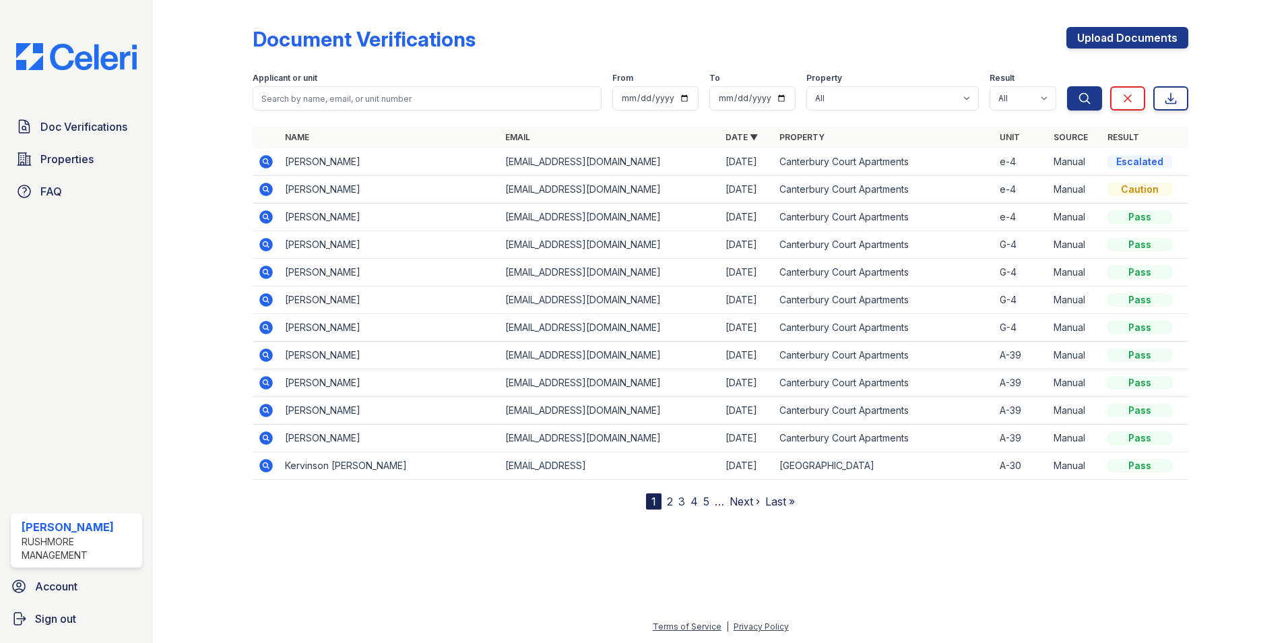
click at [114, 127] on span "Doc Verifications" at bounding box center [83, 127] width 87 height 16
click at [111, 131] on span "Doc Verifications" at bounding box center [83, 127] width 87 height 16
click at [118, 128] on span "Doc Verifications" at bounding box center [83, 127] width 87 height 16
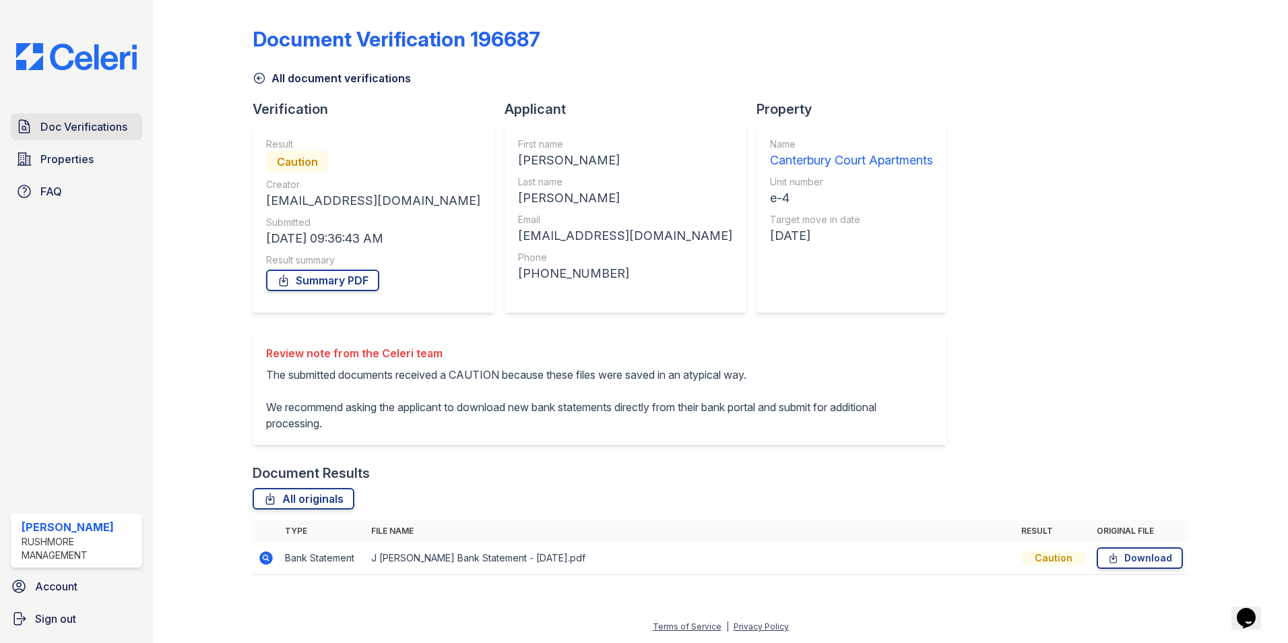
click at [106, 125] on span "Doc Verifications" at bounding box center [83, 127] width 87 height 16
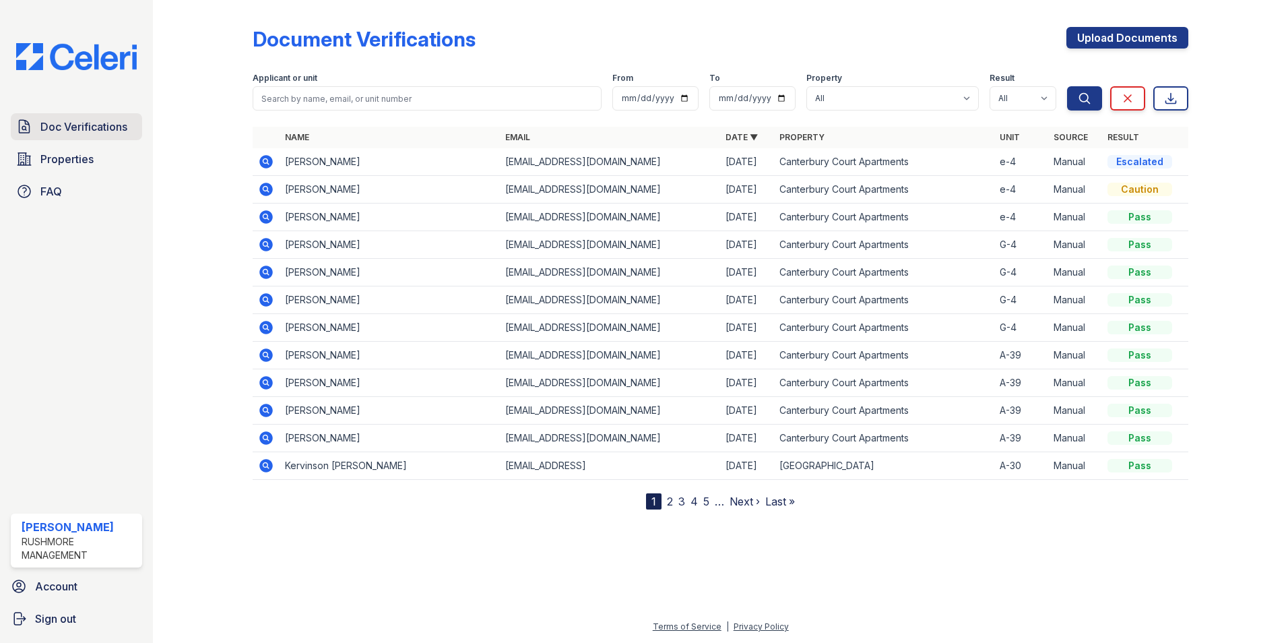
click at [115, 126] on span "Doc Verifications" at bounding box center [83, 127] width 87 height 16
